Goal: Task Accomplishment & Management: Use online tool/utility

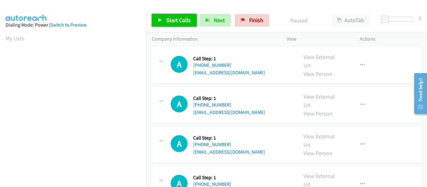
click at [159, 18] on icon at bounding box center [160, 20] width 4 height 4
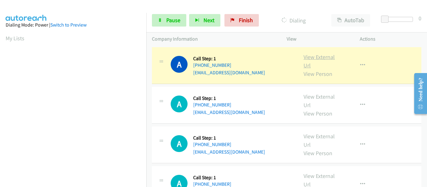
click at [319, 59] on link "View External Url" at bounding box center [319, 61] width 31 height 16
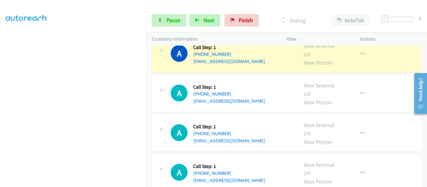
scroll to position [31, 0]
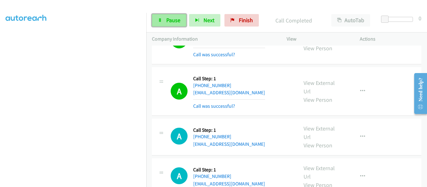
click at [169, 24] on link "Pause" at bounding box center [169, 20] width 34 height 13
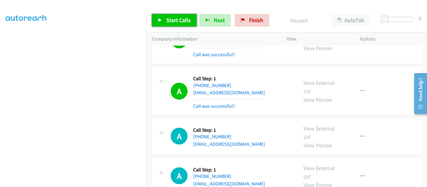
click at [169, 22] on span "Start Calls" at bounding box center [178, 20] width 24 height 7
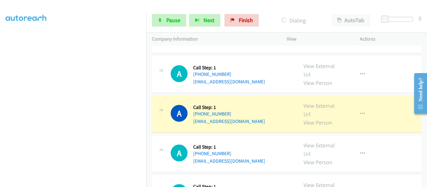
scroll to position [125, 0]
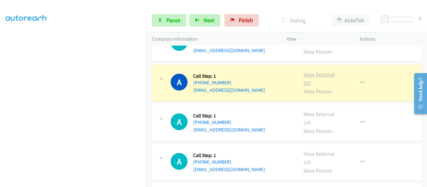
click at [313, 74] on link "View External Url" at bounding box center [319, 79] width 31 height 16
click at [314, 76] on link "View External Url" at bounding box center [319, 79] width 31 height 16
click at [307, 75] on link "View External Url" at bounding box center [319, 79] width 31 height 16
click at [164, 22] on link "Pause" at bounding box center [169, 20] width 34 height 13
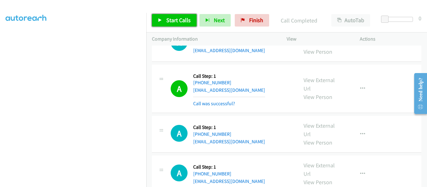
click at [153, 17] on link "Start Calls" at bounding box center [174, 20] width 45 height 13
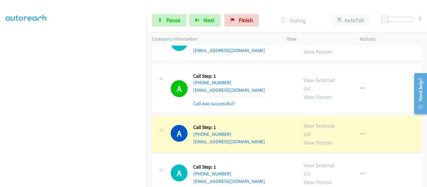
scroll to position [188, 0]
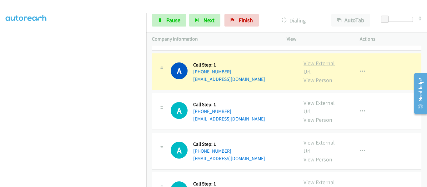
click at [315, 65] on link "View External Url" at bounding box center [319, 68] width 31 height 16
click at [317, 63] on link "View External Url" at bounding box center [319, 68] width 31 height 16
click at [163, 20] on link "Pause" at bounding box center [169, 20] width 34 height 13
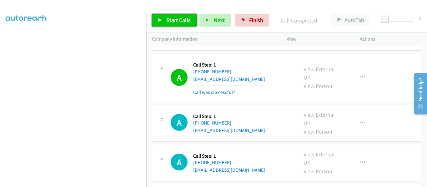
click at [158, 21] on icon at bounding box center [160, 20] width 4 height 4
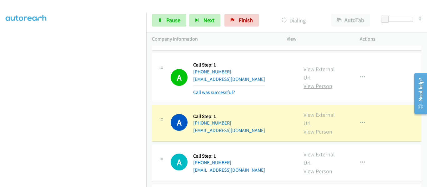
scroll to position [250, 0]
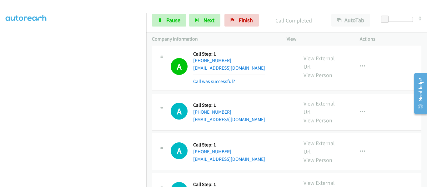
click at [205, 11] on div "Start Calls Pause Next Finish Call Completed AutoTab AutoTab 0" at bounding box center [286, 20] width 281 height 24
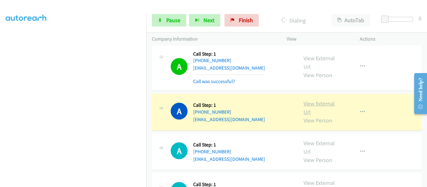
click at [315, 103] on link "View External Url" at bounding box center [319, 108] width 31 height 16
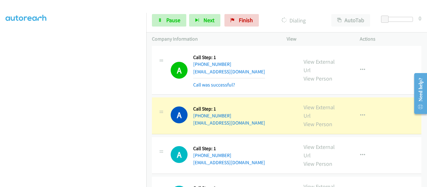
scroll to position [313, 0]
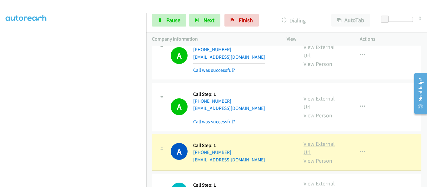
click at [309, 144] on link "View External Url" at bounding box center [319, 148] width 31 height 16
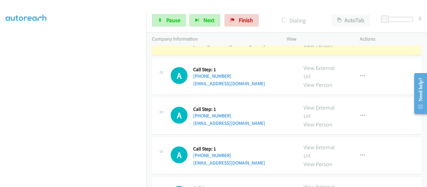
scroll to position [500, 0]
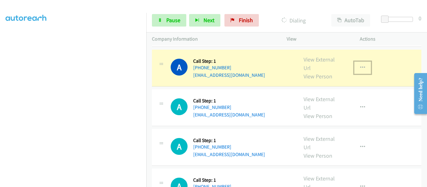
click at [360, 66] on icon "button" at bounding box center [362, 67] width 5 height 5
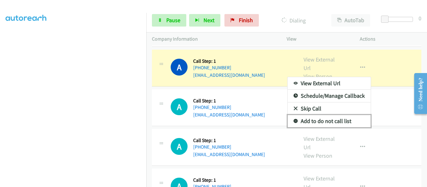
click at [314, 120] on link "Add to do not call list" at bounding box center [329, 121] width 83 height 13
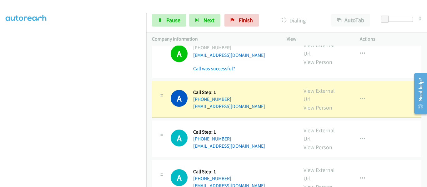
scroll to position [531, 0]
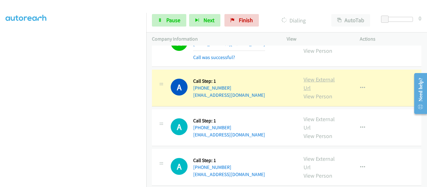
click at [313, 82] on link "View External Url" at bounding box center [319, 84] width 31 height 16
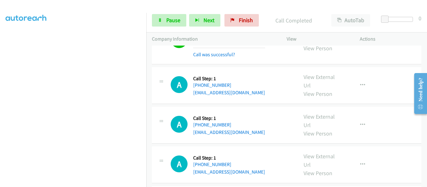
scroll to position [594, 0]
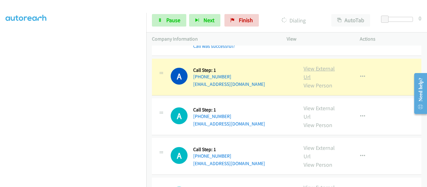
click at [314, 69] on link "View External Url" at bounding box center [319, 73] width 31 height 16
click at [176, 23] on span "Pause" at bounding box center [173, 20] width 14 height 7
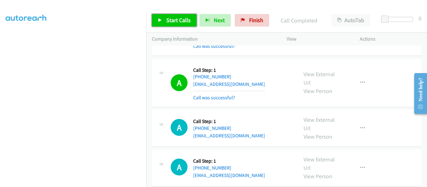
click at [157, 20] on link "Start Calls" at bounding box center [174, 20] width 45 height 13
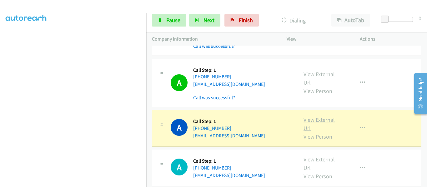
click at [314, 120] on link "View External Url" at bounding box center [319, 124] width 31 height 16
click at [360, 128] on icon "button" at bounding box center [362, 128] width 5 height 5
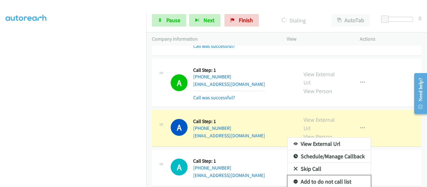
click at [343, 182] on link "Add to do not call list" at bounding box center [329, 182] width 83 height 13
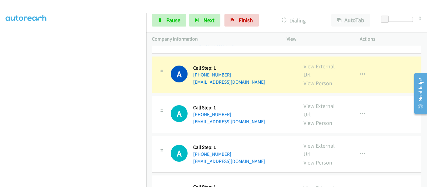
scroll to position [688, 0]
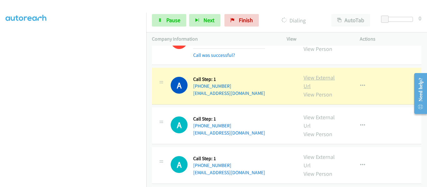
click at [312, 80] on link "View External Url" at bounding box center [319, 82] width 31 height 16
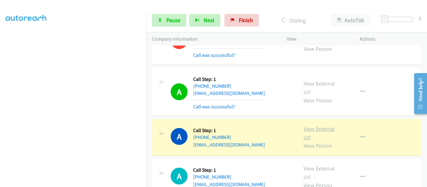
click at [316, 131] on link "View External Url" at bounding box center [319, 133] width 31 height 16
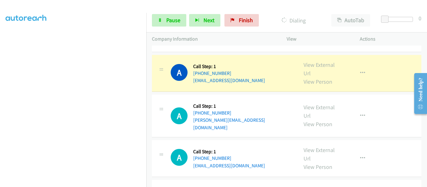
scroll to position [813, 0]
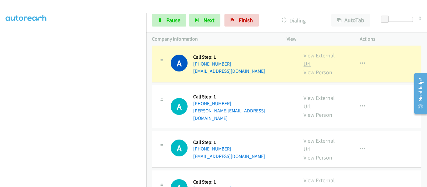
click at [309, 55] on link "View External Url" at bounding box center [319, 60] width 31 height 16
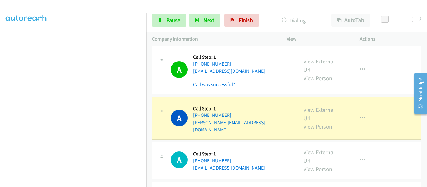
click at [317, 106] on link "View External Url" at bounding box center [319, 114] width 31 height 16
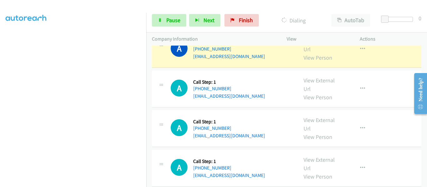
scroll to position [906, 0]
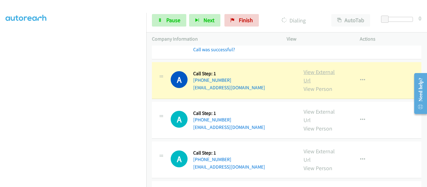
click at [309, 68] on link "View External Url" at bounding box center [319, 76] width 31 height 16
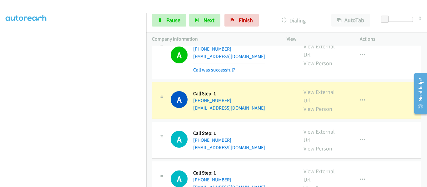
scroll to position [969, 0]
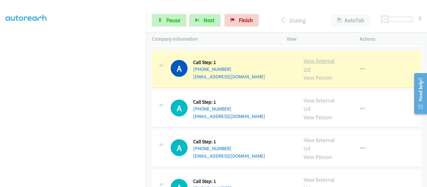
click at [316, 57] on link "View External Url" at bounding box center [319, 65] width 31 height 16
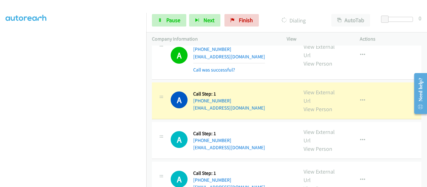
scroll to position [1000, 0]
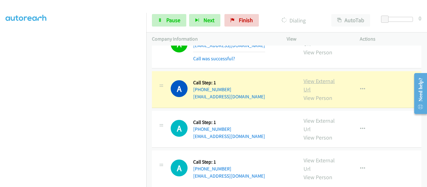
click at [317, 78] on link "View External Url" at bounding box center [319, 86] width 31 height 16
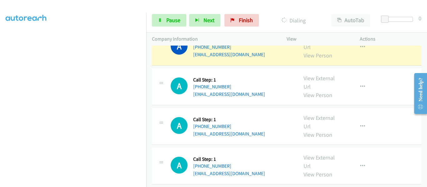
scroll to position [1063, 0]
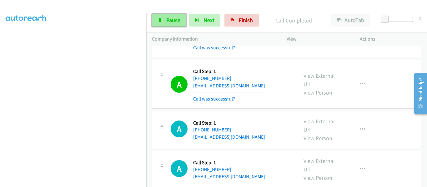
click at [163, 20] on link "Pause" at bounding box center [169, 20] width 34 height 13
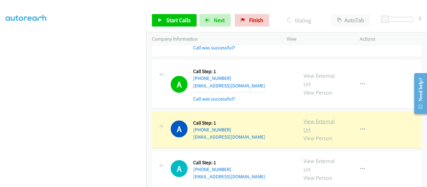
click at [318, 118] on link "View External Url" at bounding box center [319, 126] width 31 height 16
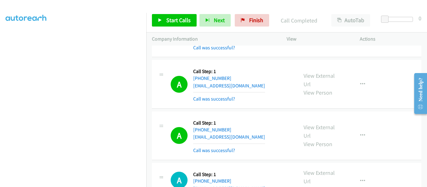
click at [313, 117] on div "View External Url View Person View External Url Email Schedule/Manage Callback …" at bounding box center [337, 135] width 79 height 37
click at [309, 124] on link "View External Url" at bounding box center [319, 132] width 31 height 16
